Goal: Information Seeking & Learning: Understand process/instructions

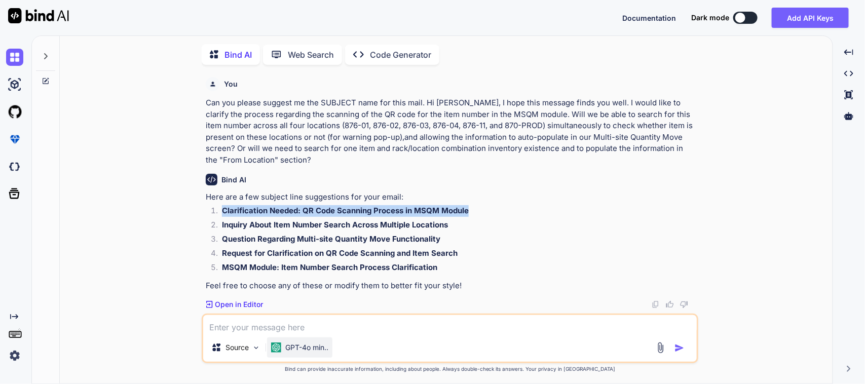
scroll to position [4, 0]
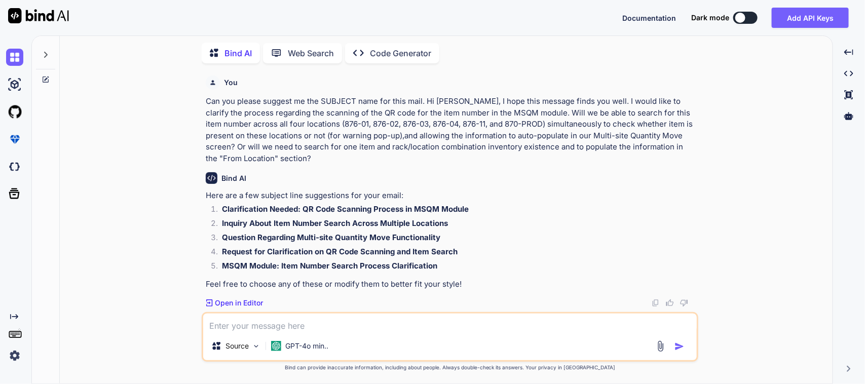
click at [267, 319] on textarea at bounding box center [450, 323] width 494 height 18
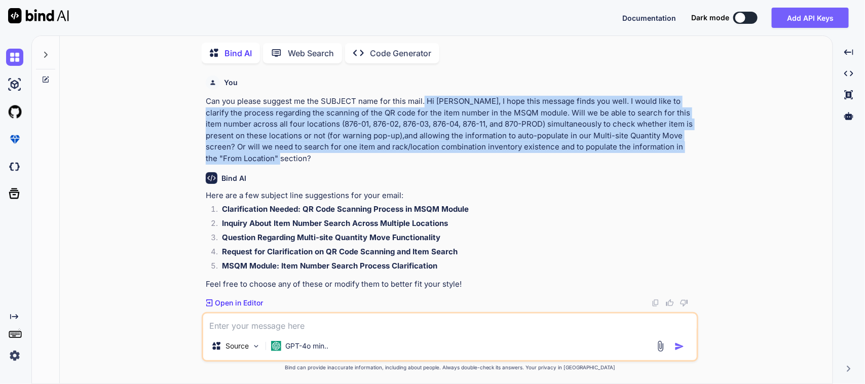
drag, startPoint x: 282, startPoint y: 158, endPoint x: 424, endPoint y: 97, distance: 154.3
click at [424, 97] on p "Can you please suggest me the SUBJECT name for this mail. Hi [PERSON_NAME], I h…" at bounding box center [451, 130] width 490 height 68
copy p "Hi [PERSON_NAME], I hope this message finds you well. I would like to clarify t…"
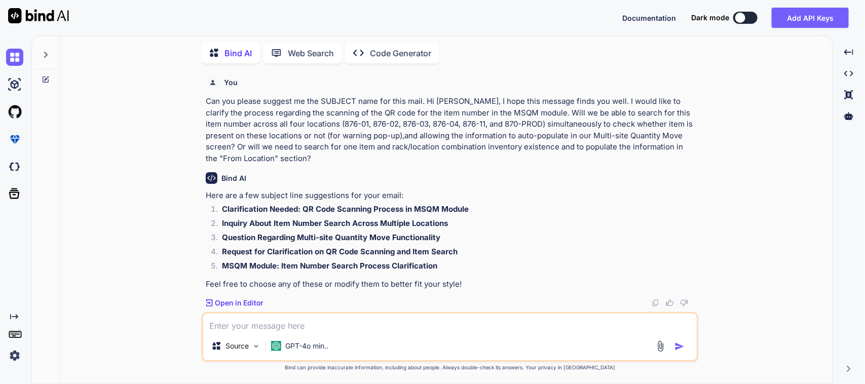
click at [297, 322] on textarea at bounding box center [450, 323] width 494 height 18
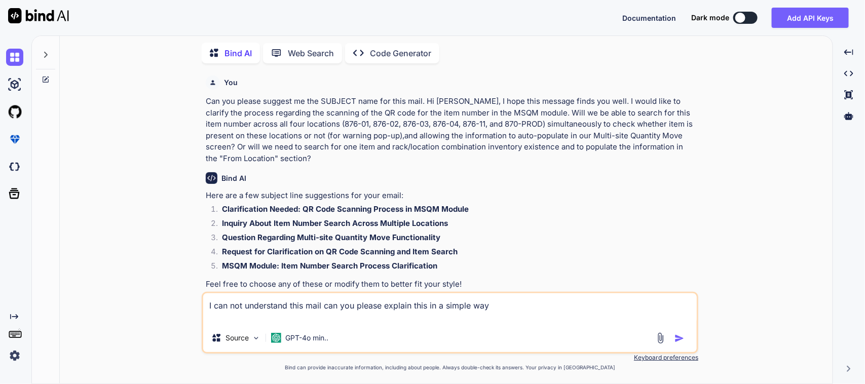
paste textarea "Hi [PERSON_NAME], I hope this message finds you well. I would like to clarify t…"
type textarea "I can not understand this mail can you please explain this in a simple way Hi […"
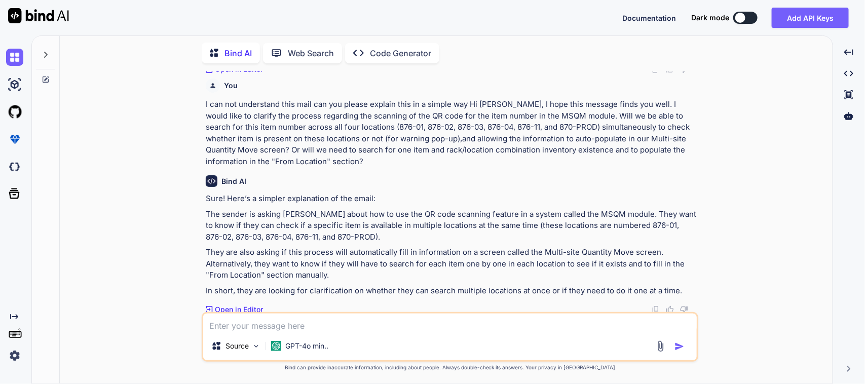
scroll to position [235, 0]
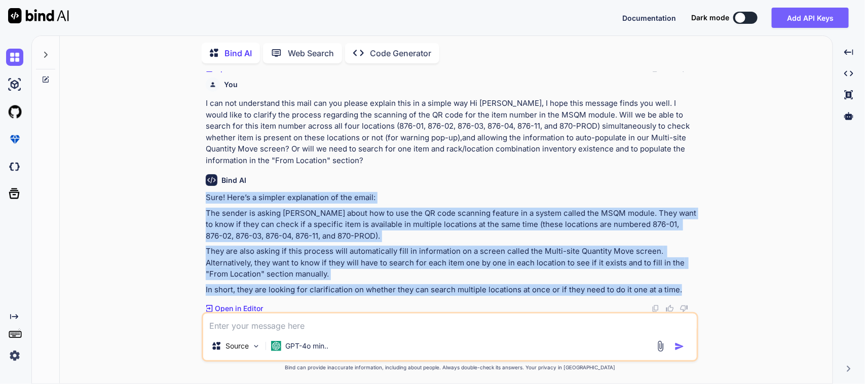
drag, startPoint x: 691, startPoint y: 289, endPoint x: 208, endPoint y: 196, distance: 491.7
click at [208, 196] on div "Sure! Here’s a simpler explanation of the email: The sender is asking [PERSON_N…" at bounding box center [451, 243] width 490 height 103
copy div "Sure! Here’s a simpler explanation of the email: The sender is asking [PERSON_N…"
